Goal: Task Accomplishment & Management: Complete application form

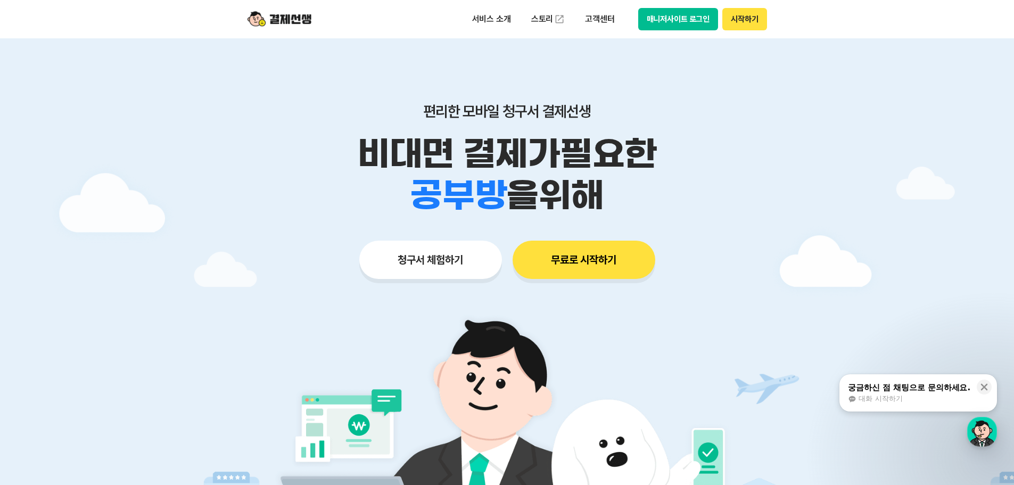
click at [745, 28] on button "시작하기" at bounding box center [744, 19] width 44 height 22
click at [601, 266] on button "무료로 시작하기" at bounding box center [584, 260] width 143 height 38
click at [569, 271] on button "무료로 시작하기" at bounding box center [584, 260] width 143 height 38
click at [619, 263] on button "무료로 시작하기" at bounding box center [584, 260] width 143 height 38
click at [625, 263] on button "무료로 시작하기" at bounding box center [584, 260] width 143 height 38
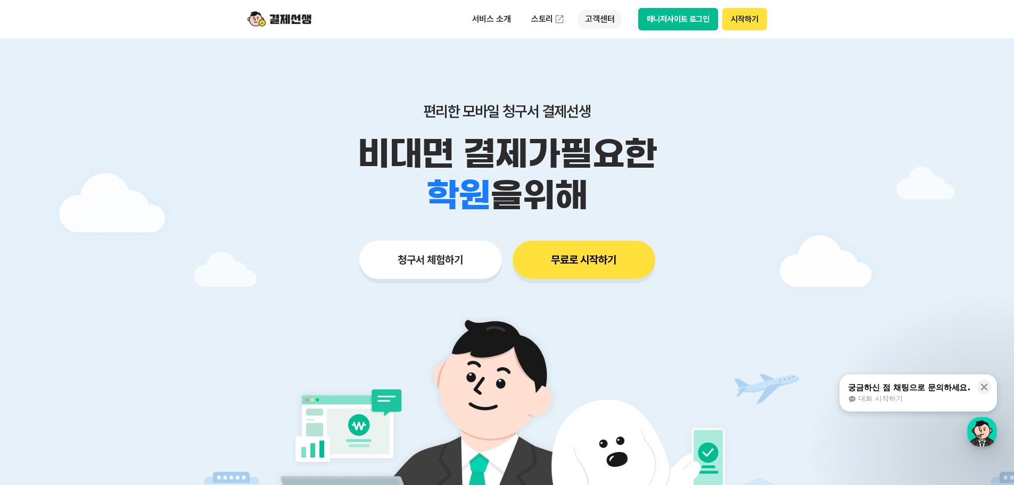
click at [600, 18] on p "고객센터" at bounding box center [600, 19] width 44 height 19
click at [663, 22] on button "매니저사이트 로그인" at bounding box center [678, 19] width 80 height 22
click at [678, 22] on button "매니저사이트 로그인" at bounding box center [678, 19] width 80 height 22
